Goal: Check status: Check status

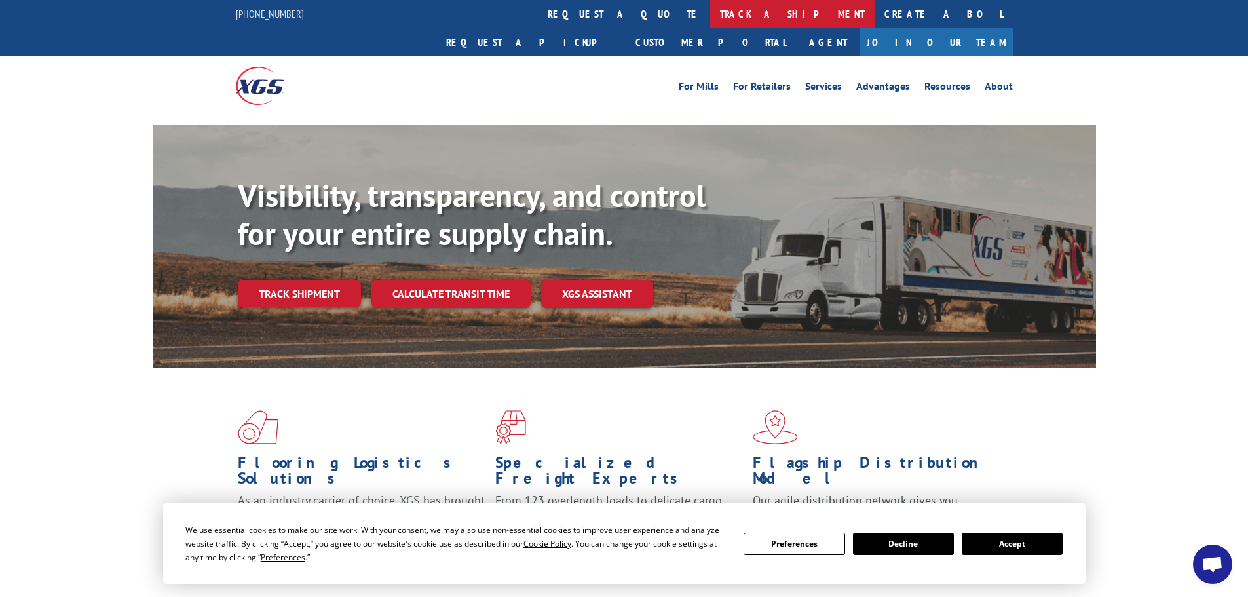
click at [710, 9] on link "track a shipment" at bounding box center [792, 14] width 164 height 28
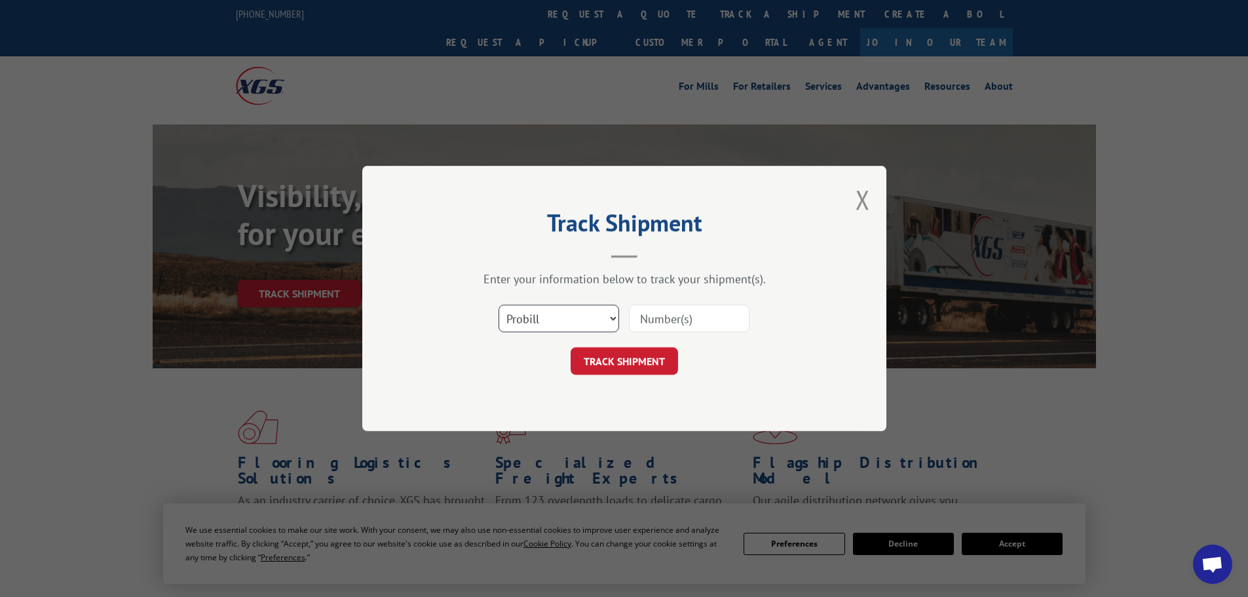
click at [543, 321] on select "Select category... Probill BOL PO" at bounding box center [559, 319] width 121 height 28
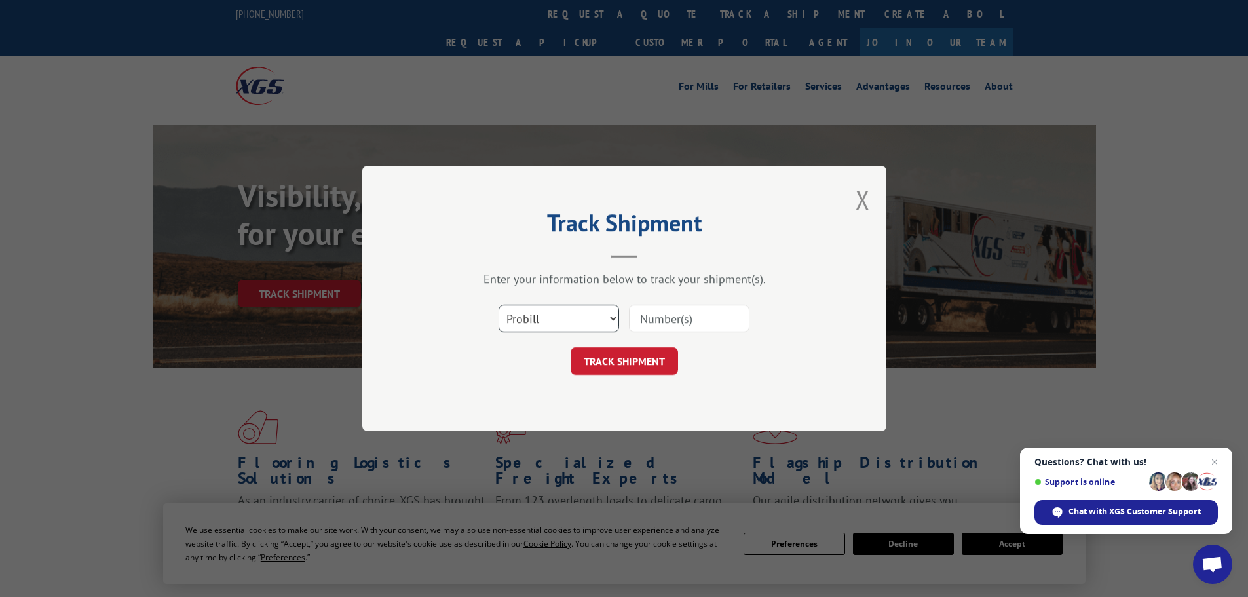
select select "bol"
click at [499, 305] on select "Select category... Probill BOL PO" at bounding box center [559, 319] width 121 height 28
click at [653, 320] on input at bounding box center [689, 319] width 121 height 28
paste input "6017443"
type input "6017443"
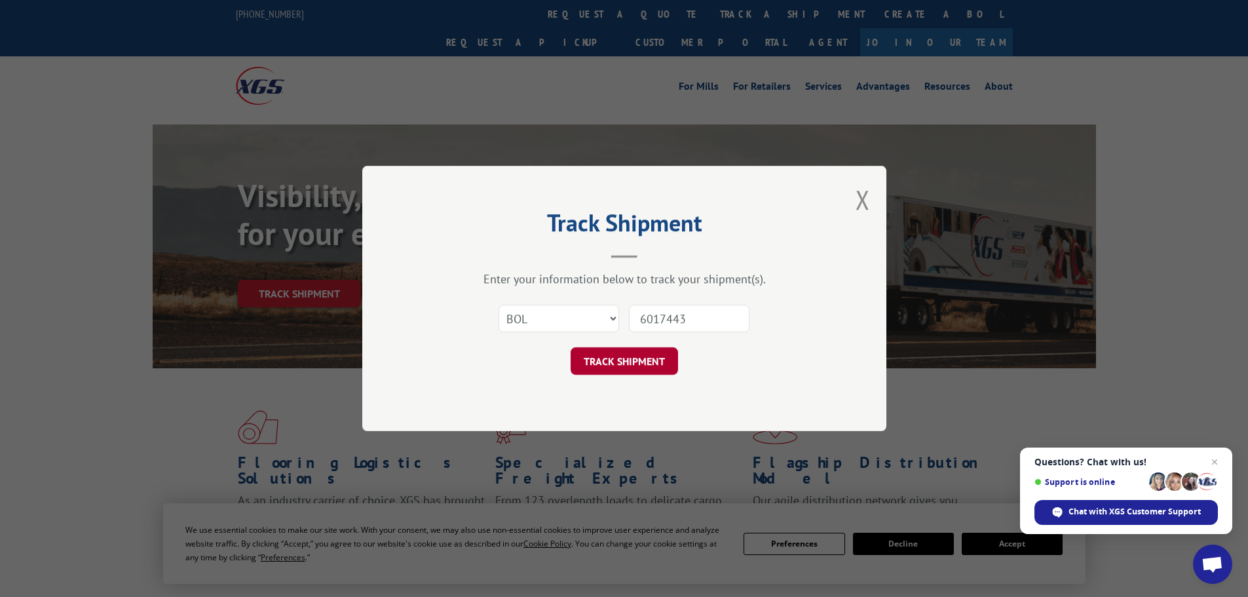
click at [621, 360] on button "TRACK SHIPMENT" at bounding box center [624, 361] width 107 height 28
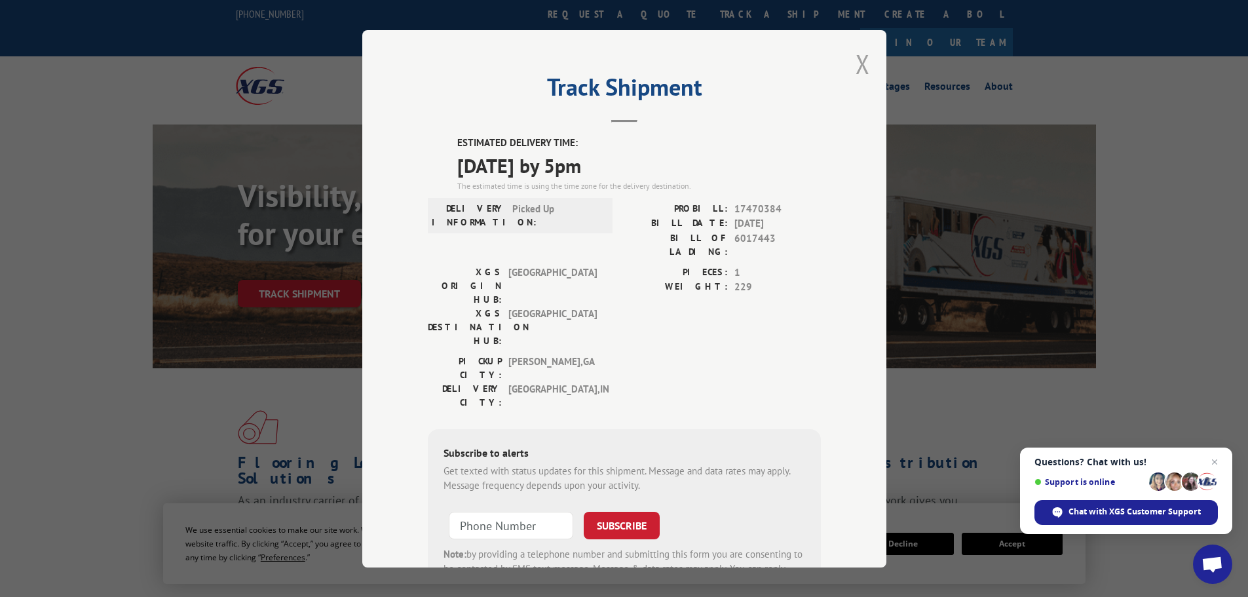
click at [858, 69] on button "Close modal" at bounding box center [863, 64] width 14 height 35
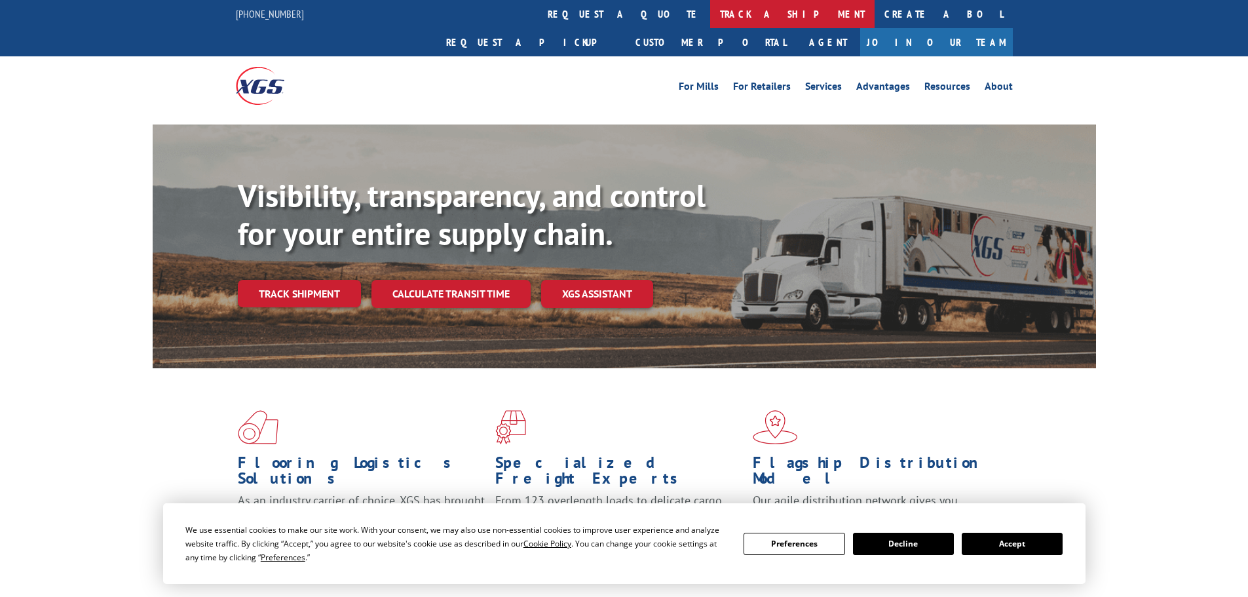
click at [710, 20] on link "track a shipment" at bounding box center [792, 14] width 164 height 28
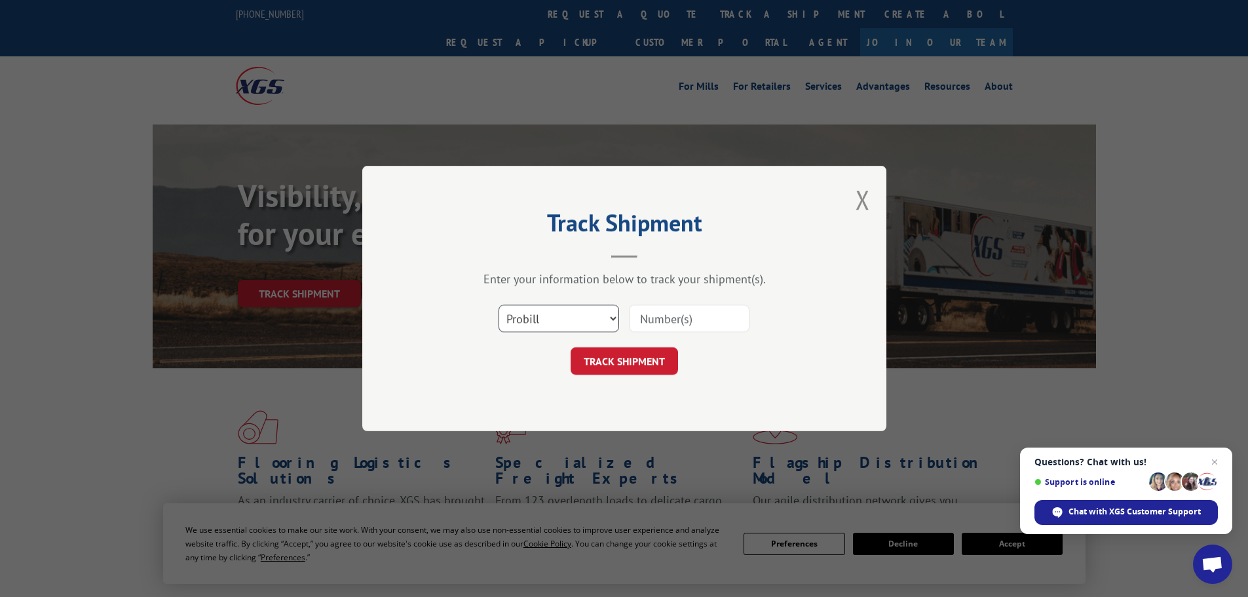
click at [543, 311] on select "Select category... Probill BOL PO" at bounding box center [559, 319] width 121 height 28
select select "bol"
click at [499, 305] on select "Select category... Probill BOL PO" at bounding box center [559, 319] width 121 height 28
click at [651, 324] on input at bounding box center [689, 319] width 121 height 28
paste input "6016758"
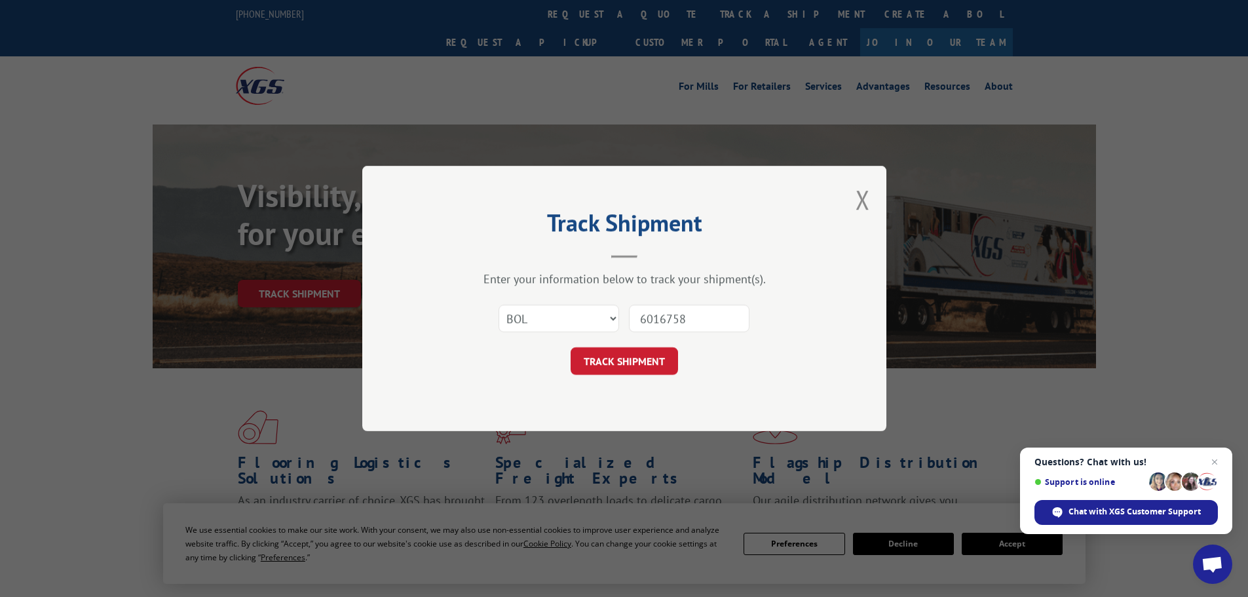
type input "6016758"
click at [617, 360] on button "TRACK SHIPMENT" at bounding box center [624, 361] width 107 height 28
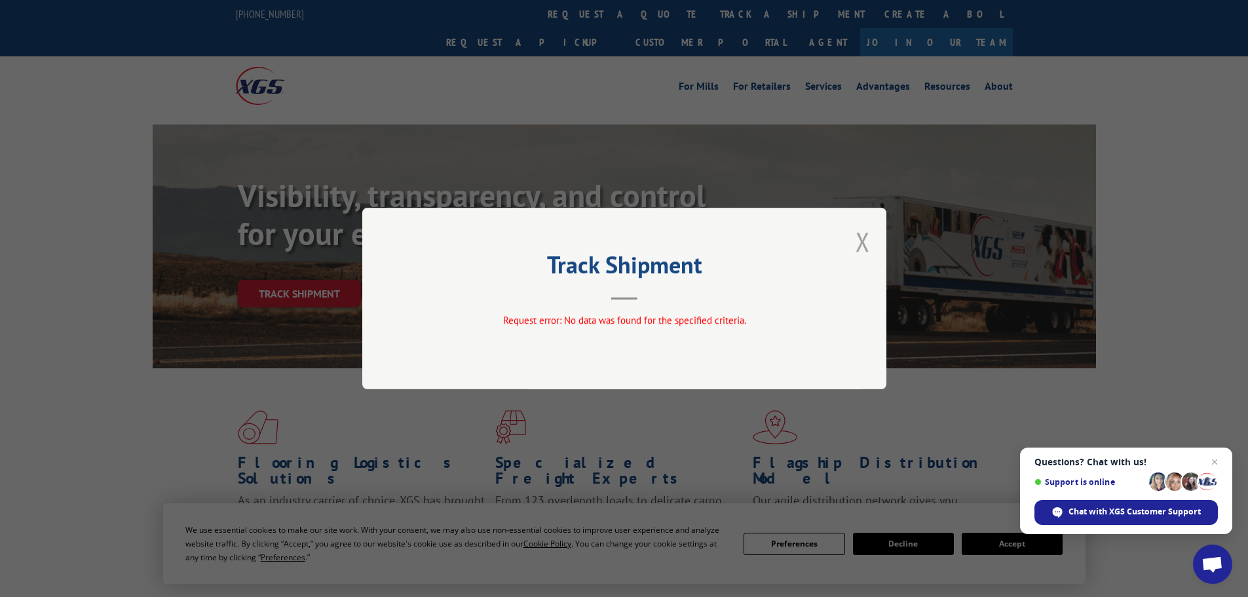
click at [861, 244] on button "Close modal" at bounding box center [863, 241] width 14 height 35
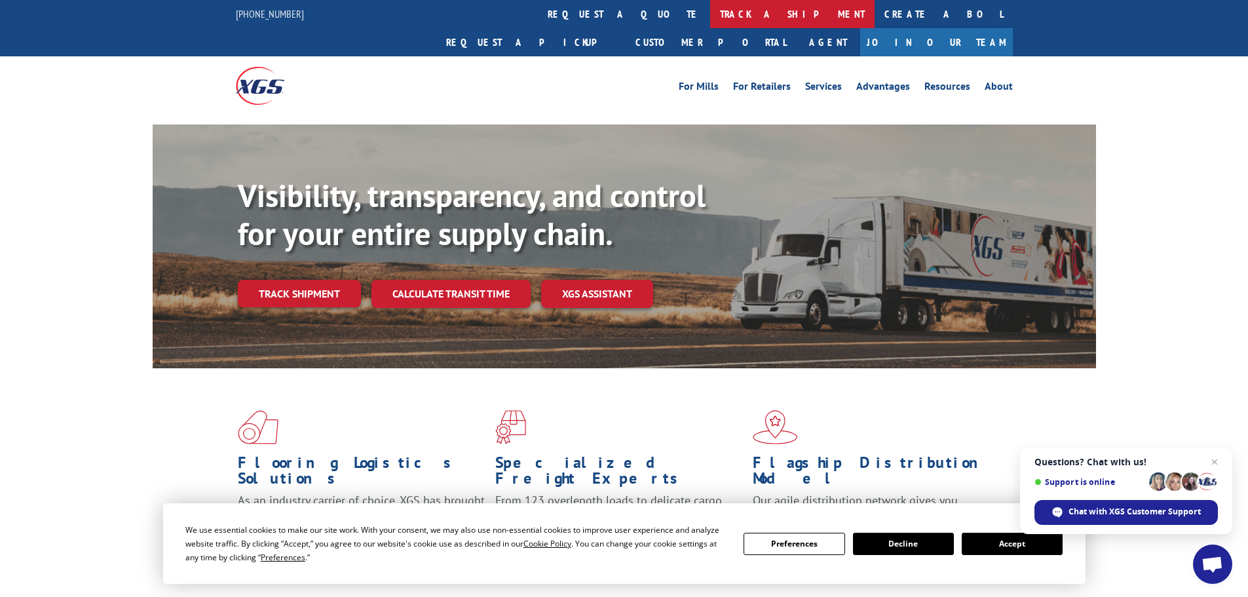
click at [710, 14] on link "track a shipment" at bounding box center [792, 14] width 164 height 28
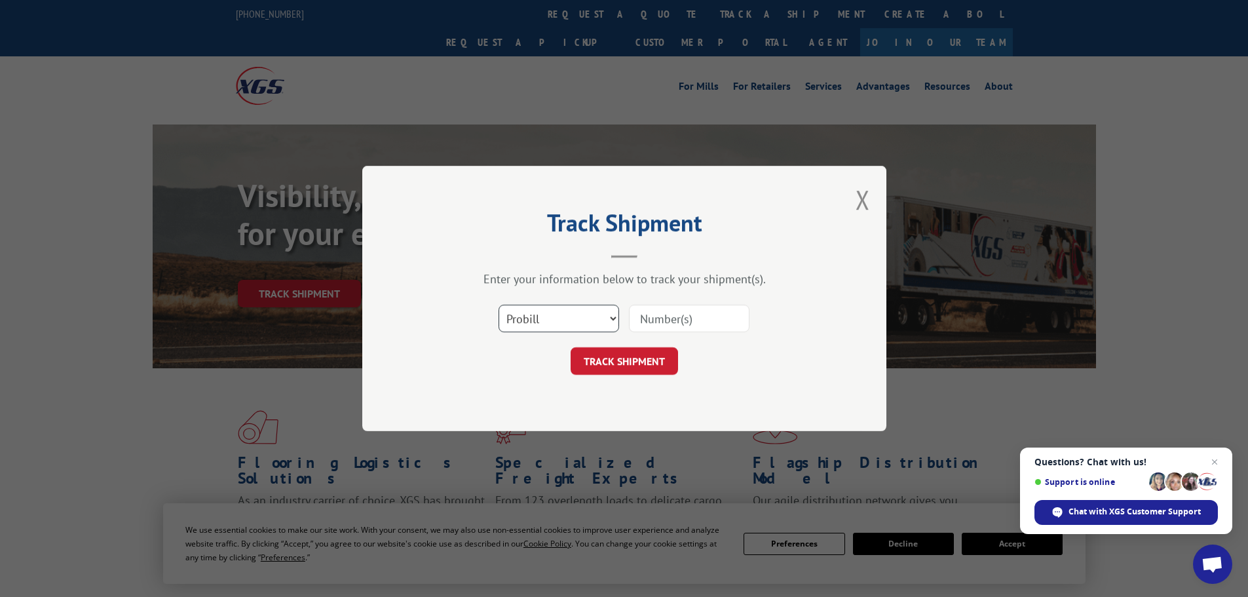
click at [539, 317] on select "Select category... Probill BOL PO" at bounding box center [559, 319] width 121 height 28
select select "bol"
click at [499, 305] on select "Select category... Probill BOL PO" at bounding box center [559, 319] width 121 height 28
click at [682, 325] on input at bounding box center [689, 319] width 121 height 28
paste input "6016758"
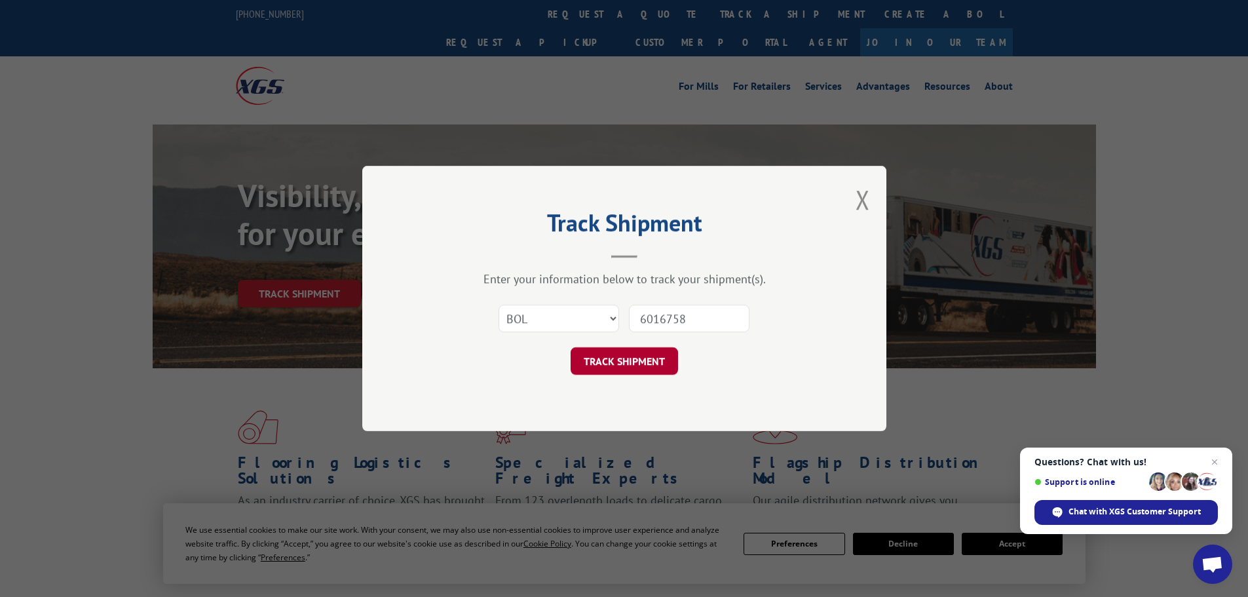
type input "6016758"
click at [611, 364] on button "TRACK SHIPMENT" at bounding box center [624, 361] width 107 height 28
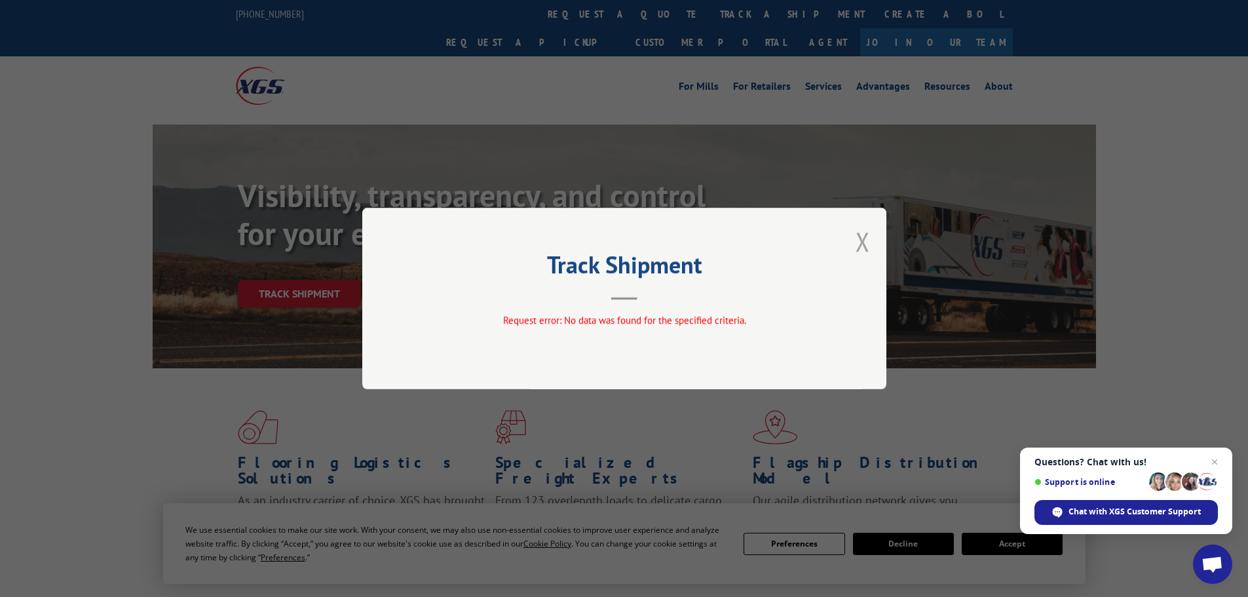
click at [863, 243] on button "Close modal" at bounding box center [863, 241] width 14 height 35
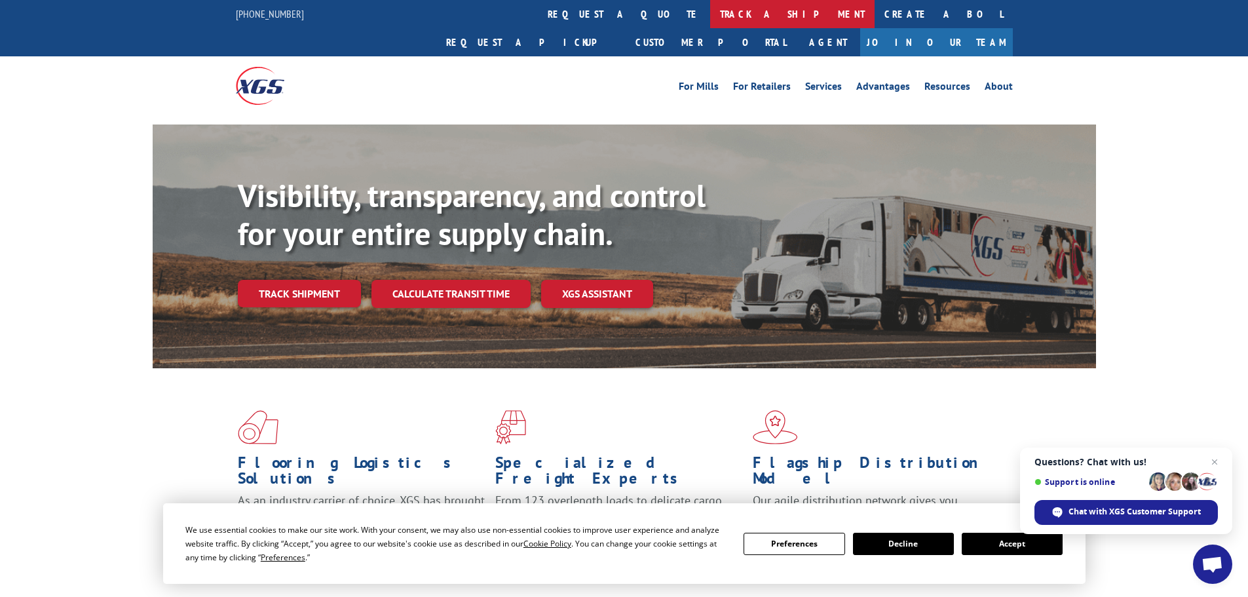
click at [710, 12] on link "track a shipment" at bounding box center [792, 14] width 164 height 28
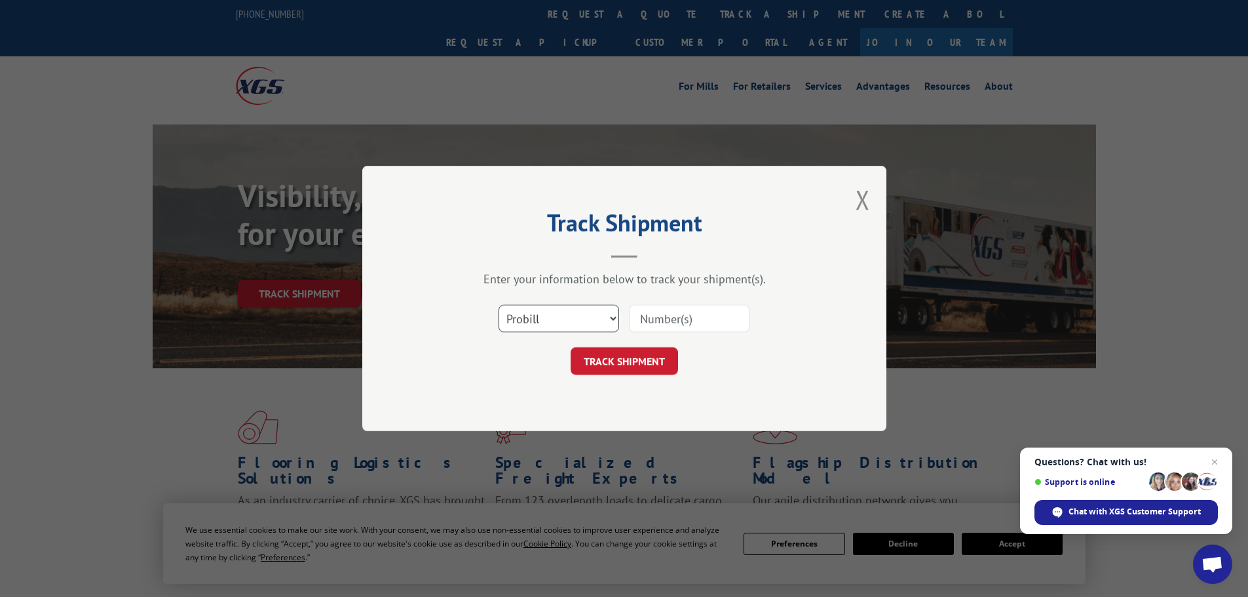
click at [550, 320] on select "Select category... Probill BOL PO" at bounding box center [559, 319] width 121 height 28
click at [499, 305] on select "Select category... Probill BOL PO" at bounding box center [559, 319] width 121 height 28
click at [661, 322] on input at bounding box center [689, 319] width 121 height 28
paste input "17470260"
type input "17470260"
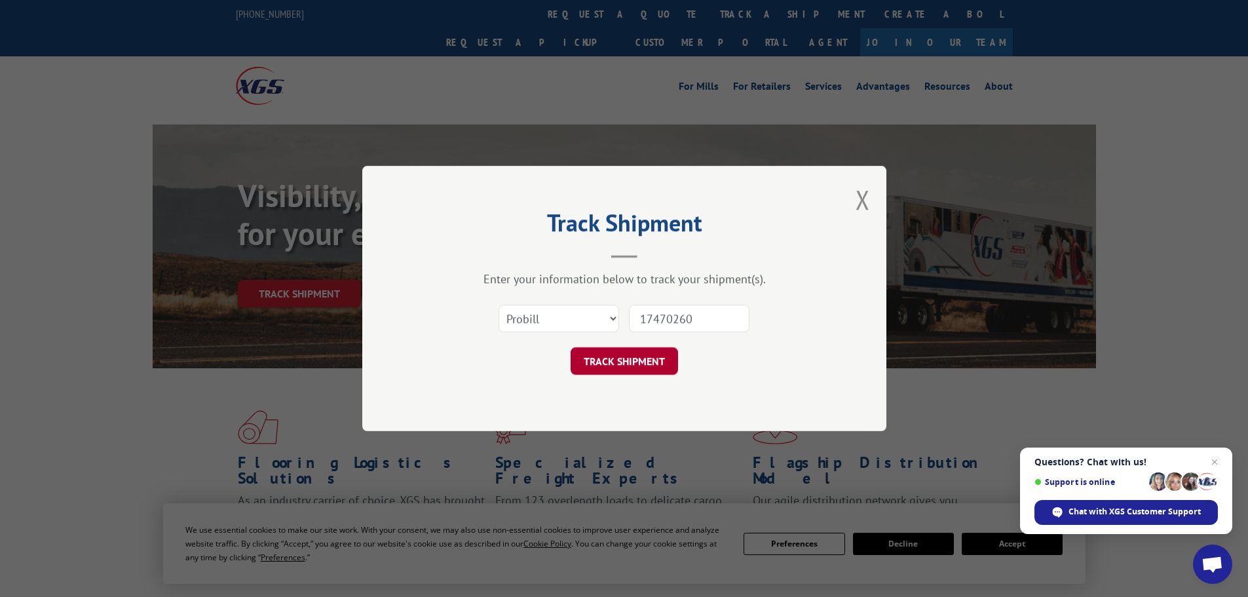
click at [623, 361] on button "TRACK SHIPMENT" at bounding box center [624, 361] width 107 height 28
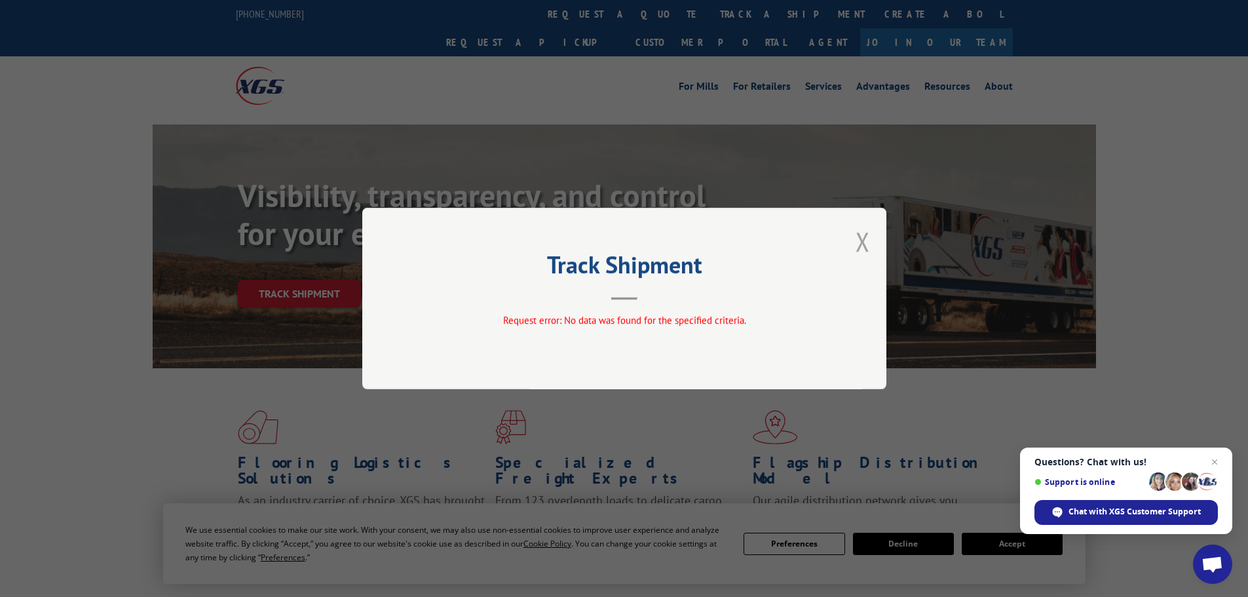
click at [864, 240] on button "Close modal" at bounding box center [863, 241] width 14 height 35
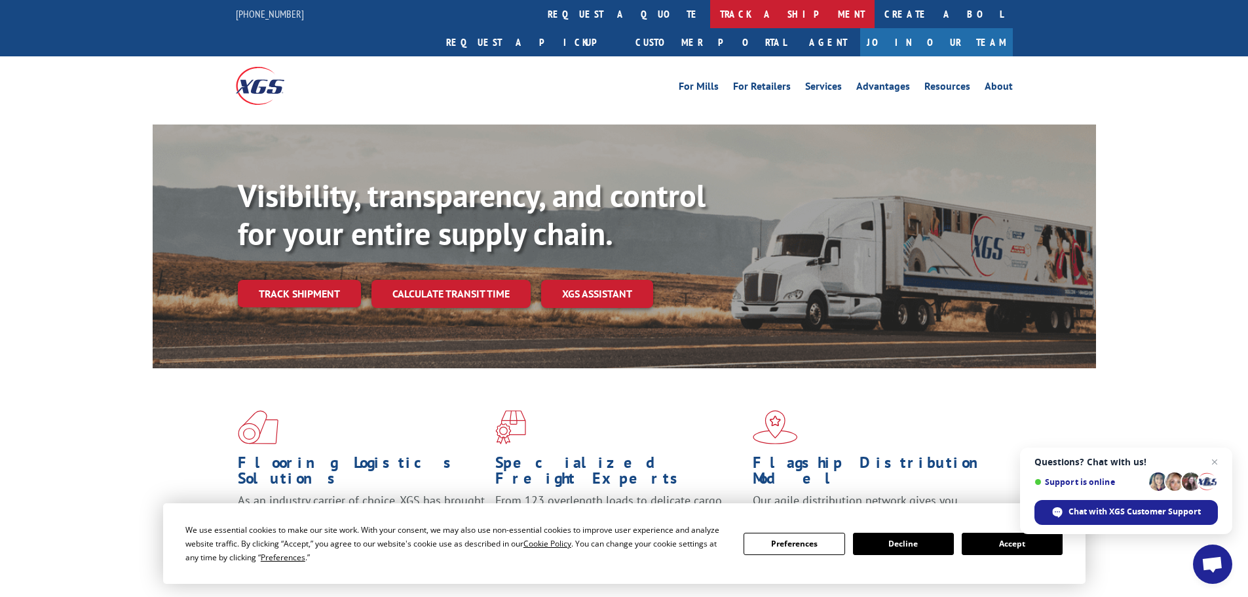
click at [710, 11] on link "track a shipment" at bounding box center [792, 14] width 164 height 28
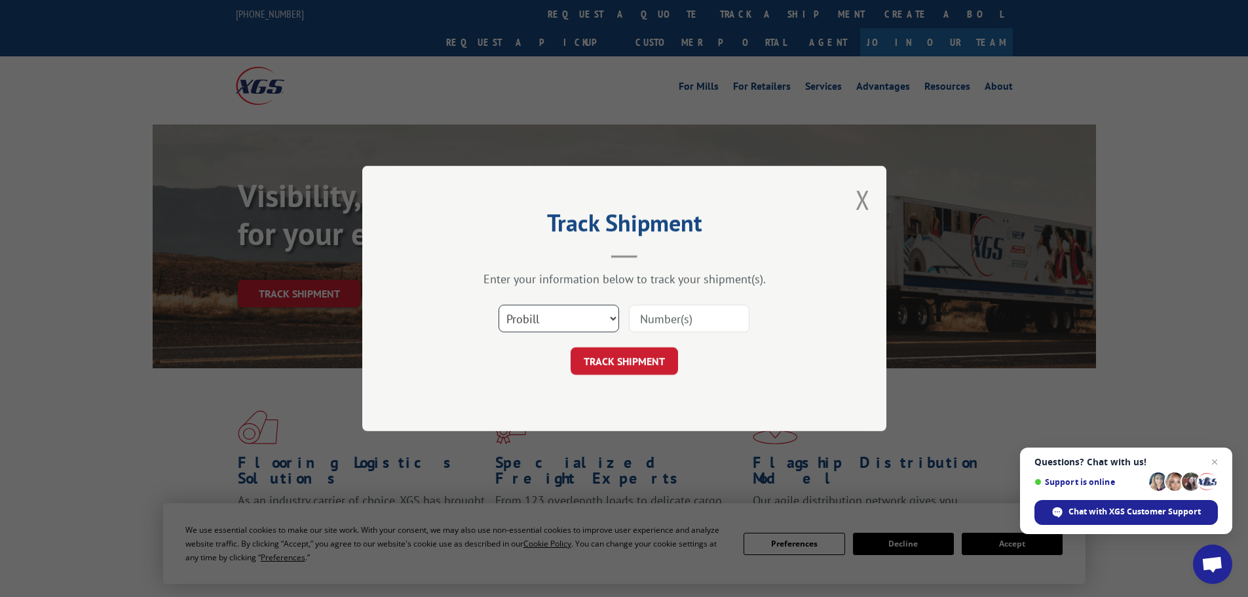
click at [568, 318] on select "Select category... Probill BOL PO" at bounding box center [559, 319] width 121 height 28
select select "po"
click at [499, 305] on select "Select category... Probill BOL PO" at bounding box center [559, 319] width 121 height 28
click at [664, 317] on input at bounding box center [689, 319] width 121 height 28
type input "21510689"
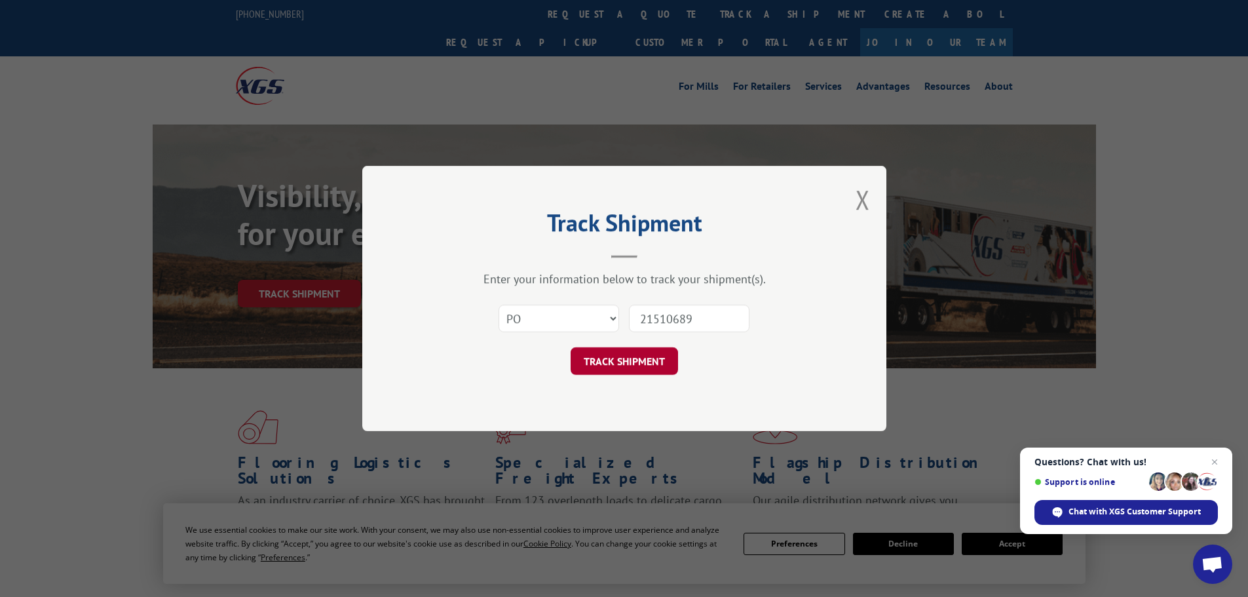
click at [622, 364] on button "TRACK SHIPMENT" at bounding box center [624, 361] width 107 height 28
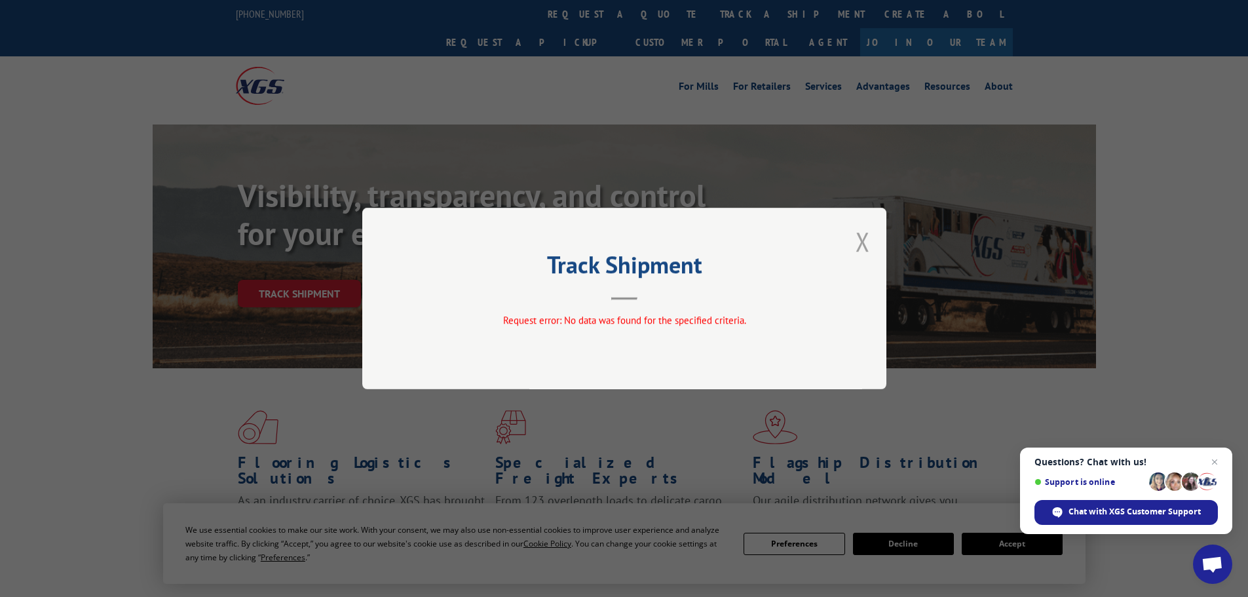
click at [864, 248] on button "Close modal" at bounding box center [863, 241] width 14 height 35
